Goal: Check status: Check status

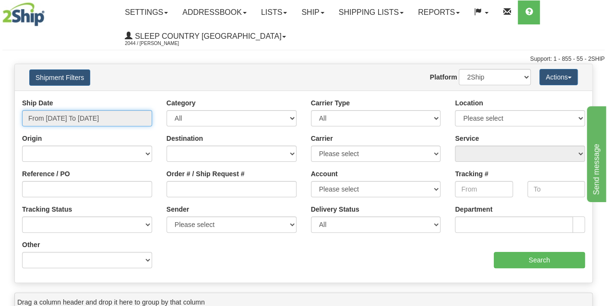
click at [89, 112] on input "From [DATE] To [DATE]" at bounding box center [87, 118] width 130 height 16
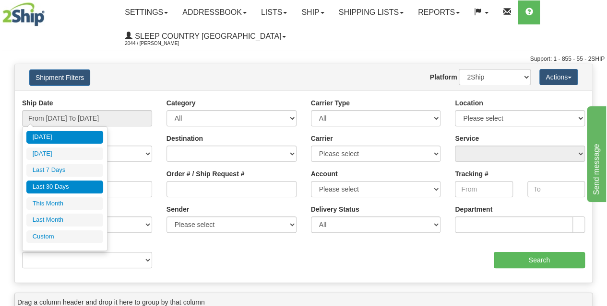
click at [69, 181] on li "Last 30 Days" at bounding box center [64, 187] width 77 height 13
type input "From [DATE] To [DATE]"
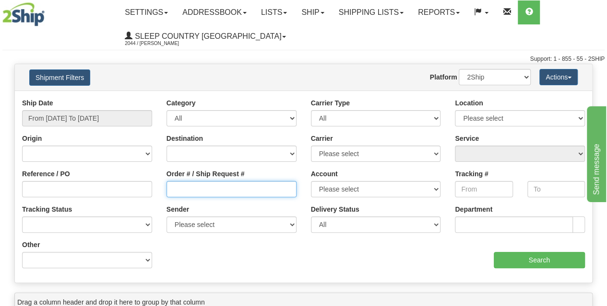
click at [227, 192] on input "Order # / Ship Request #" at bounding box center [231, 189] width 130 height 16
paste input "9002I165555"
type input "9002I165555"
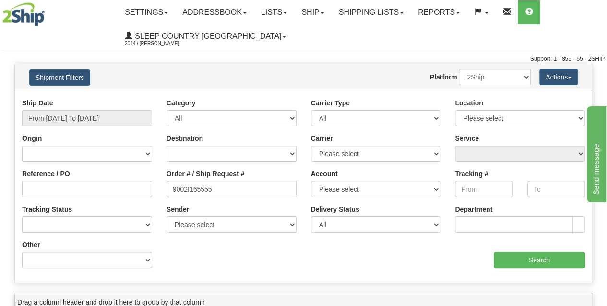
click at [526, 268] on div "Ship Date From [DATE] To [DATE] Category All Inbound Outbound Carrier Type All …" at bounding box center [303, 186] width 577 height 177
click at [549, 260] on input "Search" at bounding box center [540, 260] width 92 height 16
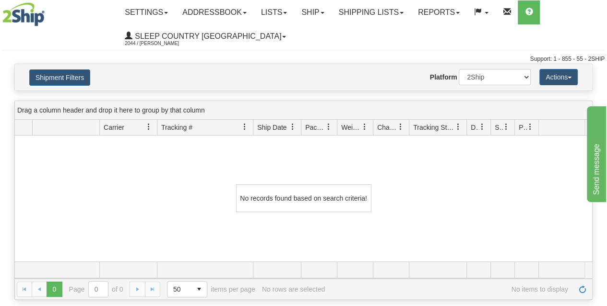
click at [187, 207] on div "No records found based on search criteria!" at bounding box center [303, 199] width 577 height 126
click at [373, 11] on link "Shipping lists" at bounding box center [370, 12] width 79 height 24
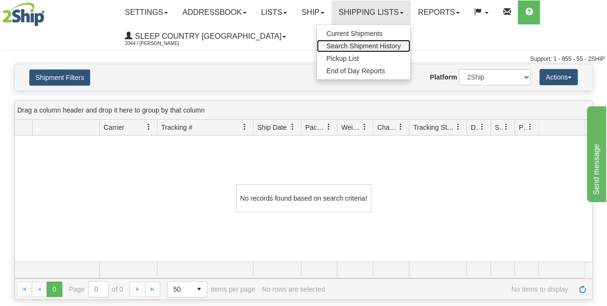
click at [352, 47] on span "Search Shipment History" at bounding box center [363, 46] width 74 height 8
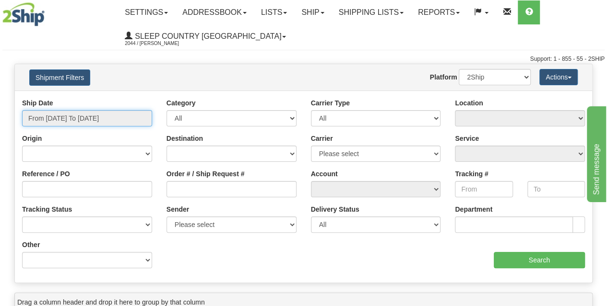
click at [69, 116] on input "From [DATE] To [DATE]" at bounding box center [87, 118] width 130 height 16
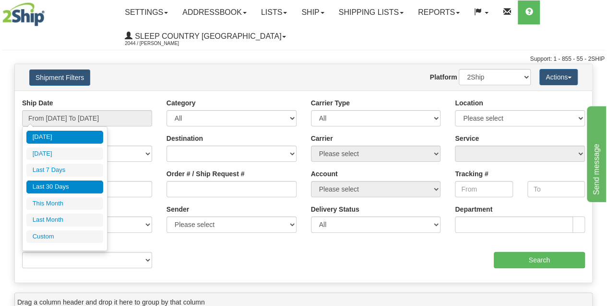
click at [64, 188] on li "Last 30 Days" at bounding box center [64, 187] width 77 height 13
type input "From [DATE] To [DATE]"
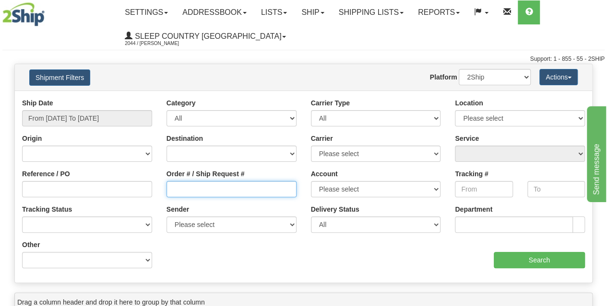
click at [218, 193] on input "Order # / Ship Request #" at bounding box center [231, 189] width 130 height 16
paste input "9002I165555"
type input "9002I165555"
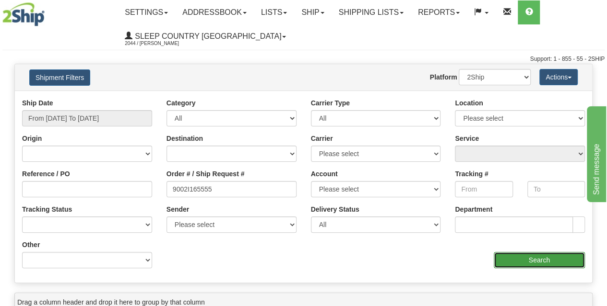
click at [515, 262] on input "Search" at bounding box center [540, 260] width 92 height 16
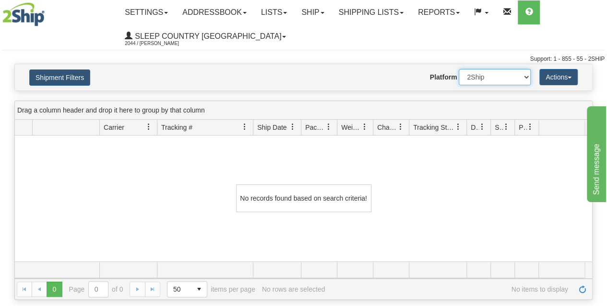
click at [480, 82] on select "2Ship Imported" at bounding box center [495, 77] width 72 height 16
select select "1"
click at [459, 69] on select "2Ship Imported" at bounding box center [495, 77] width 72 height 16
